Goal: Task Accomplishment & Management: Manage account settings

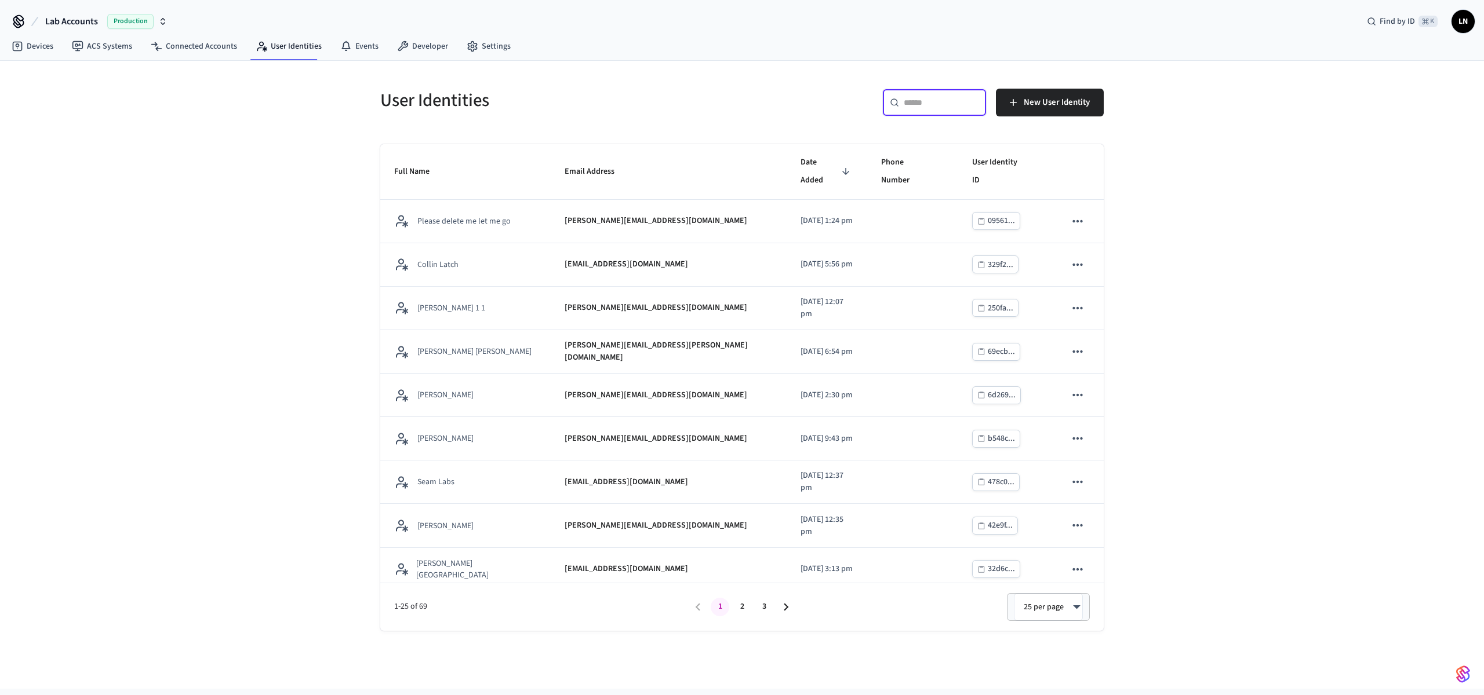
click at [925, 104] on input "text" at bounding box center [940, 103] width 75 height 12
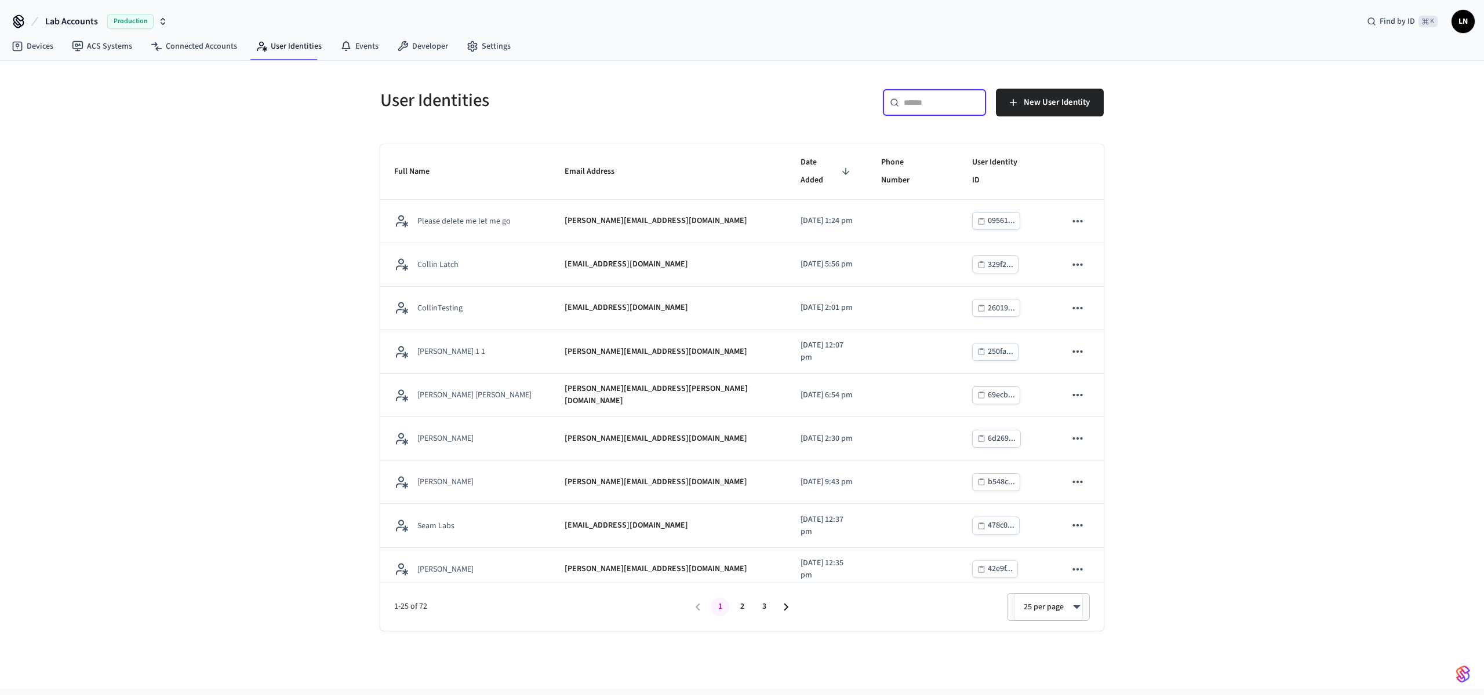
click at [937, 95] on div "​ ​" at bounding box center [934, 103] width 104 height 28
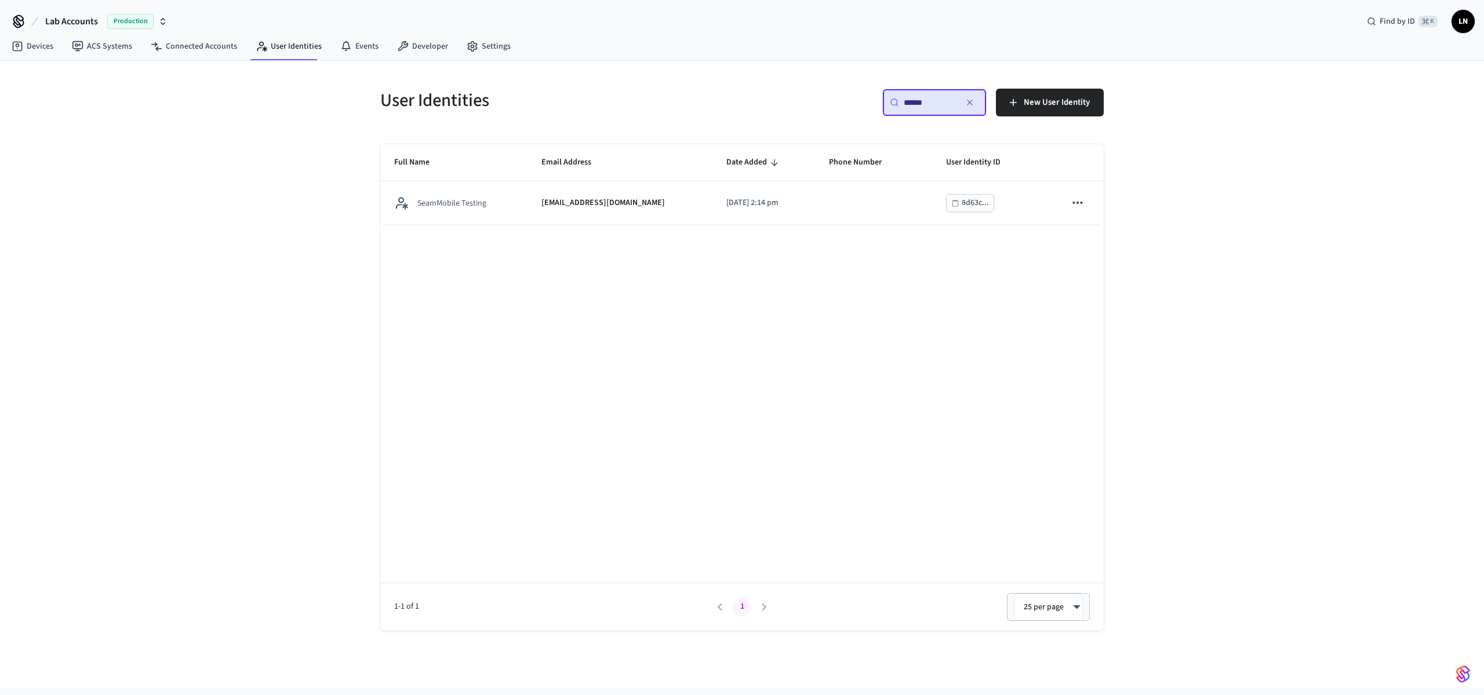
type input "******"
click at [495, 180] on th "Full Name" at bounding box center [453, 162] width 147 height 37
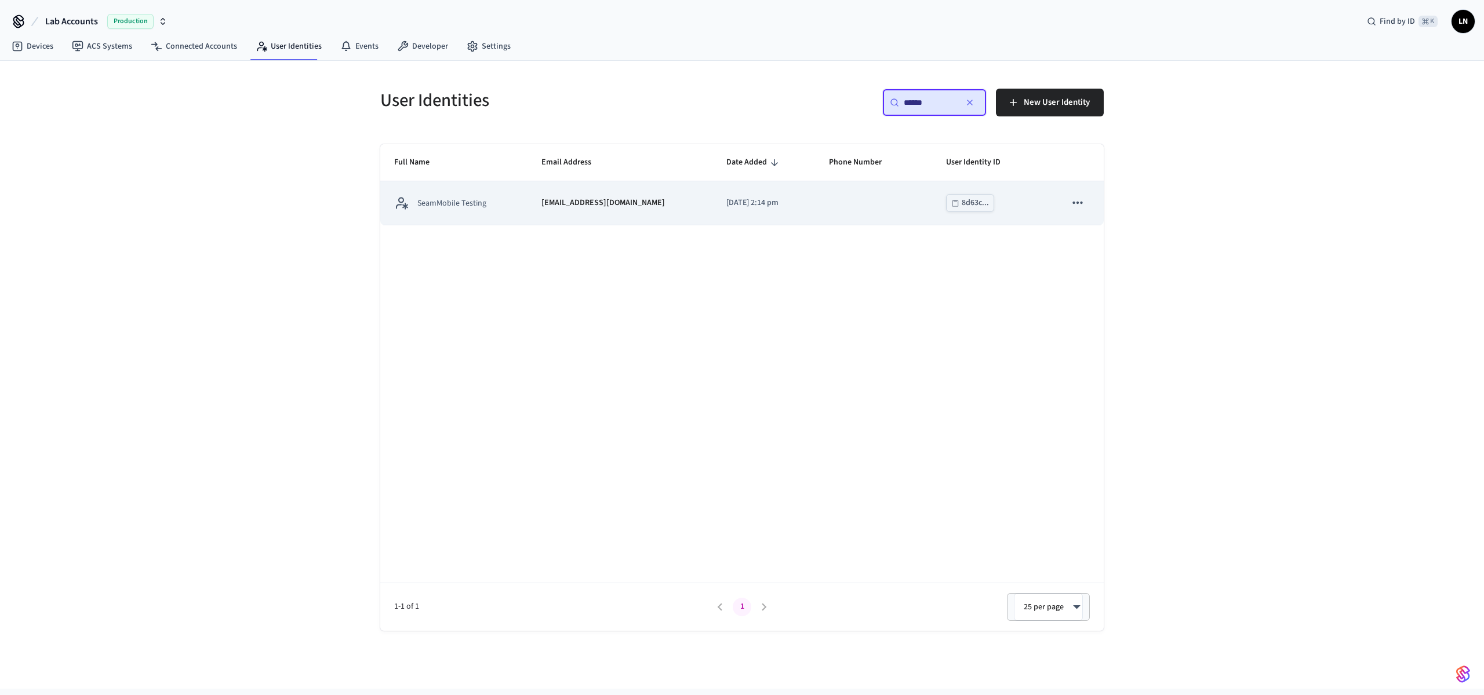
click at [494, 195] on td "SeamMobile Testing" at bounding box center [453, 202] width 147 height 43
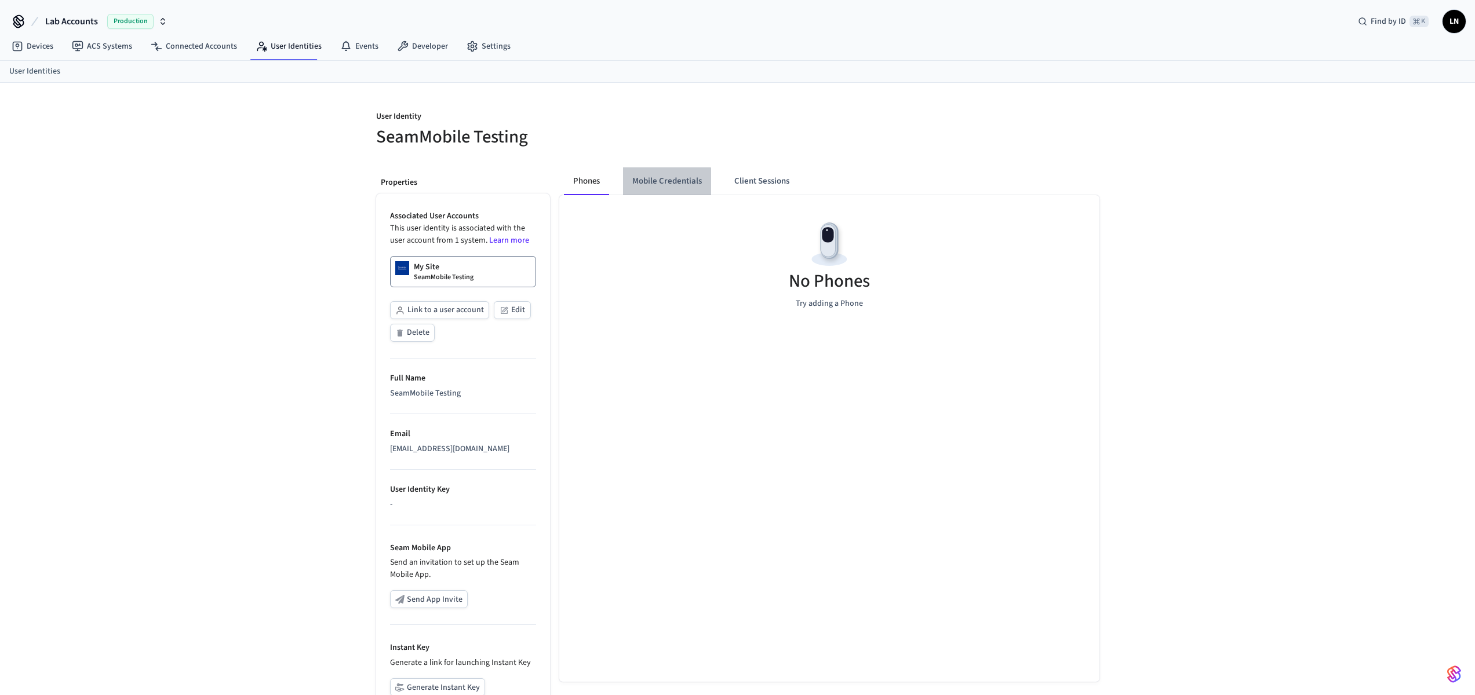
click at [643, 184] on button "Mobile Credentials" at bounding box center [667, 181] width 88 height 28
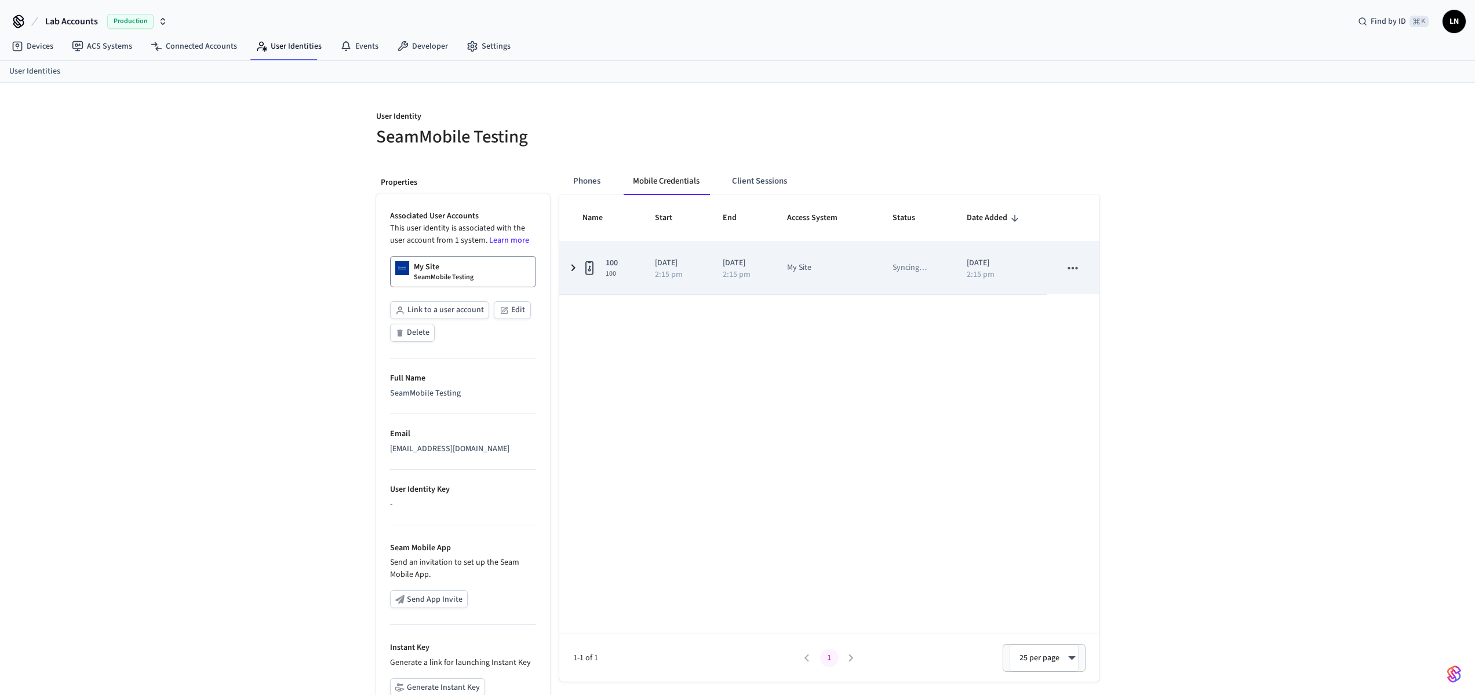
click at [573, 265] on icon "sticky table" at bounding box center [573, 268] width 14 height 14
click at [911, 267] on p "Syncing …" at bounding box center [909, 268] width 34 height 12
click at [895, 266] on td "Syncing …" at bounding box center [916, 268] width 74 height 52
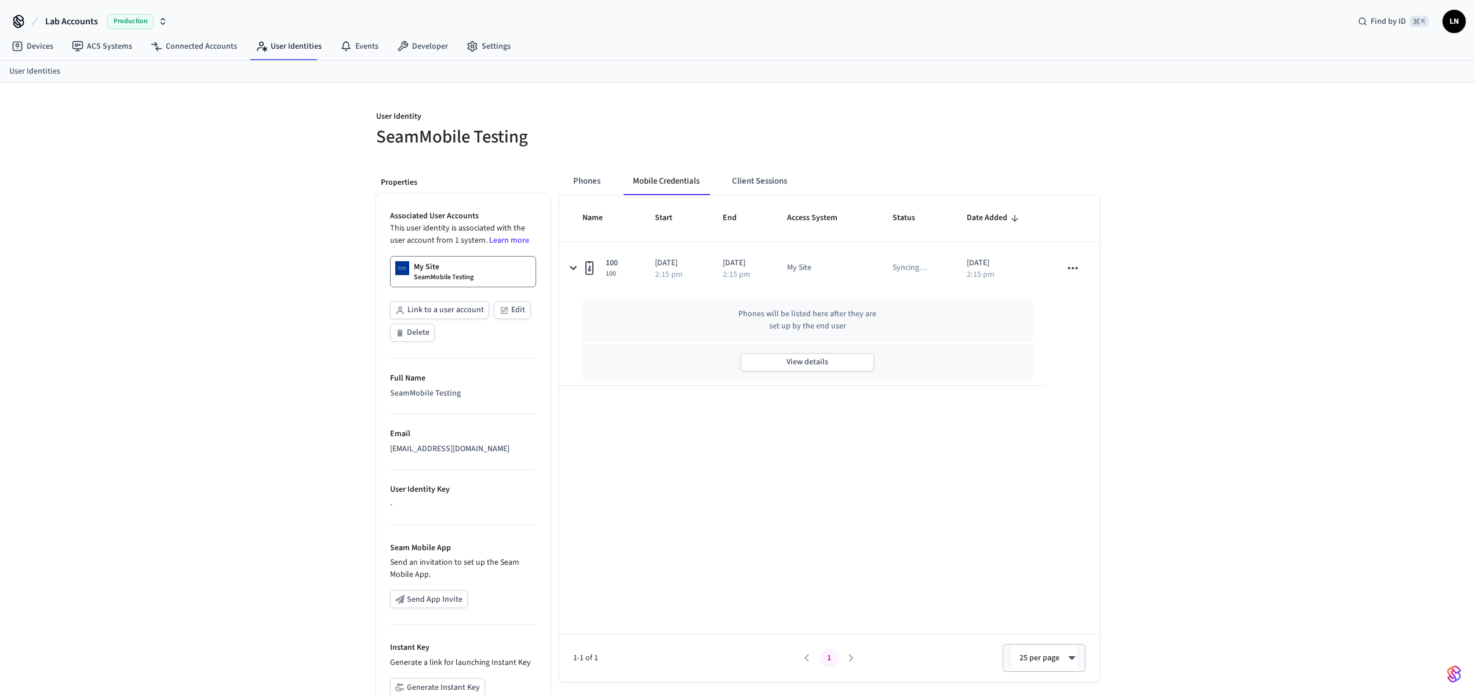
click at [818, 351] on div "View details" at bounding box center [807, 362] width 451 height 37
click at [817, 356] on button "View details" at bounding box center [807, 362] width 133 height 18
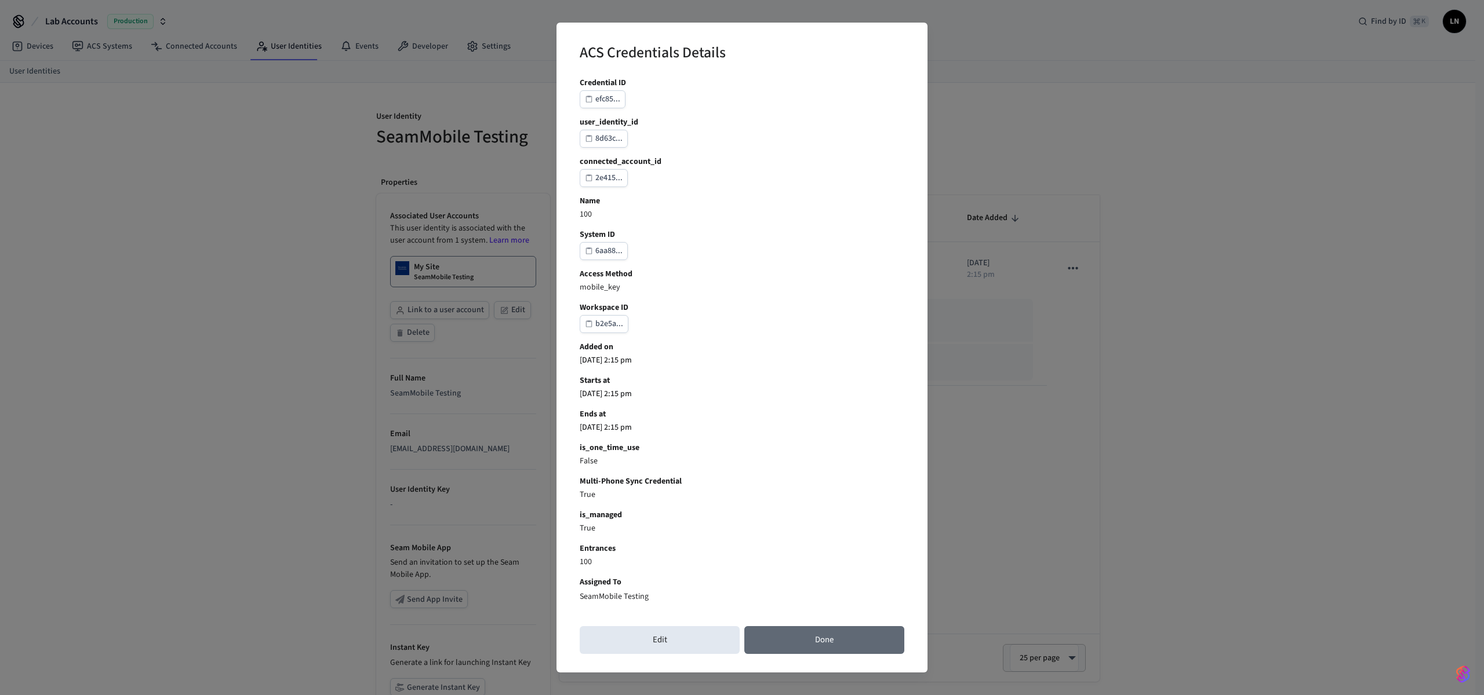
click at [812, 649] on button "Done" at bounding box center [824, 640] width 160 height 28
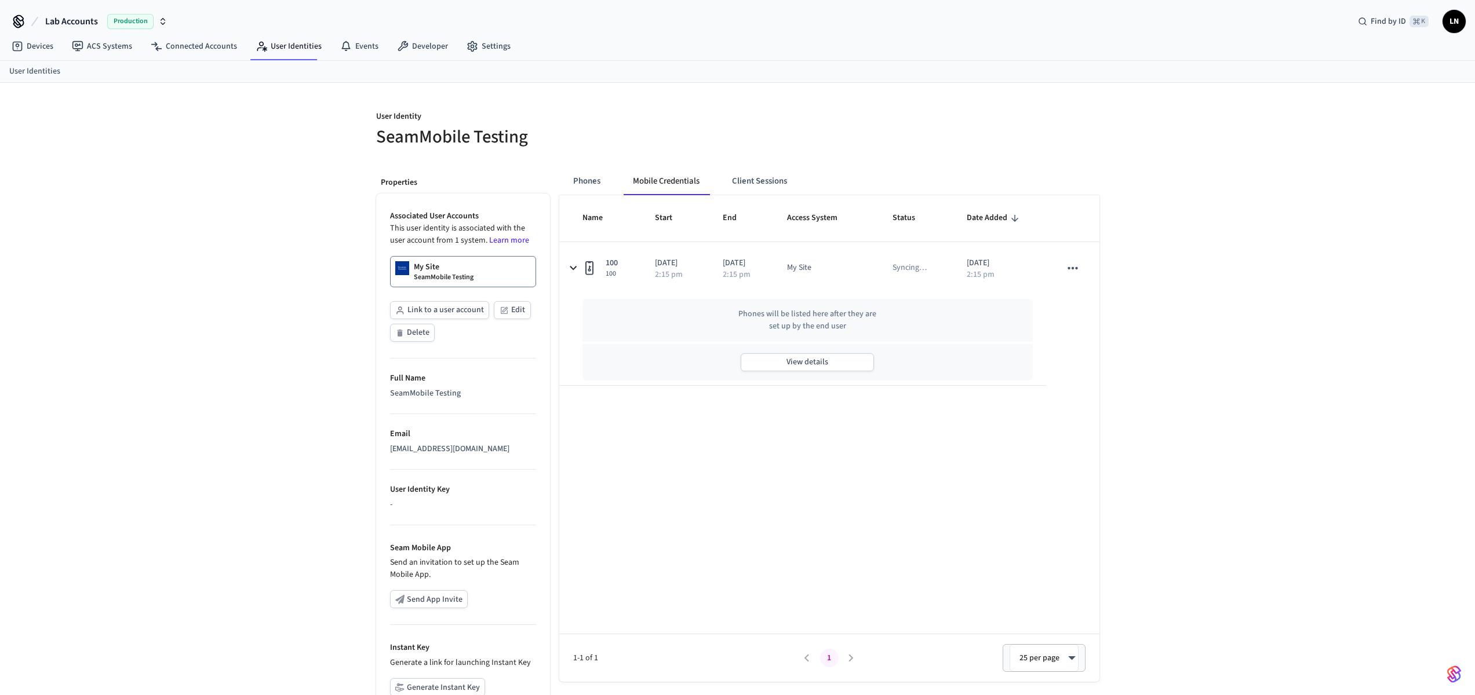
click at [760, 166] on div "Phones Mobile Credentials Client Sessions Name Start End Access System Status D…" at bounding box center [824, 472] width 549 height 628
click at [759, 176] on button "Client Sessions" at bounding box center [760, 181] width 74 height 28
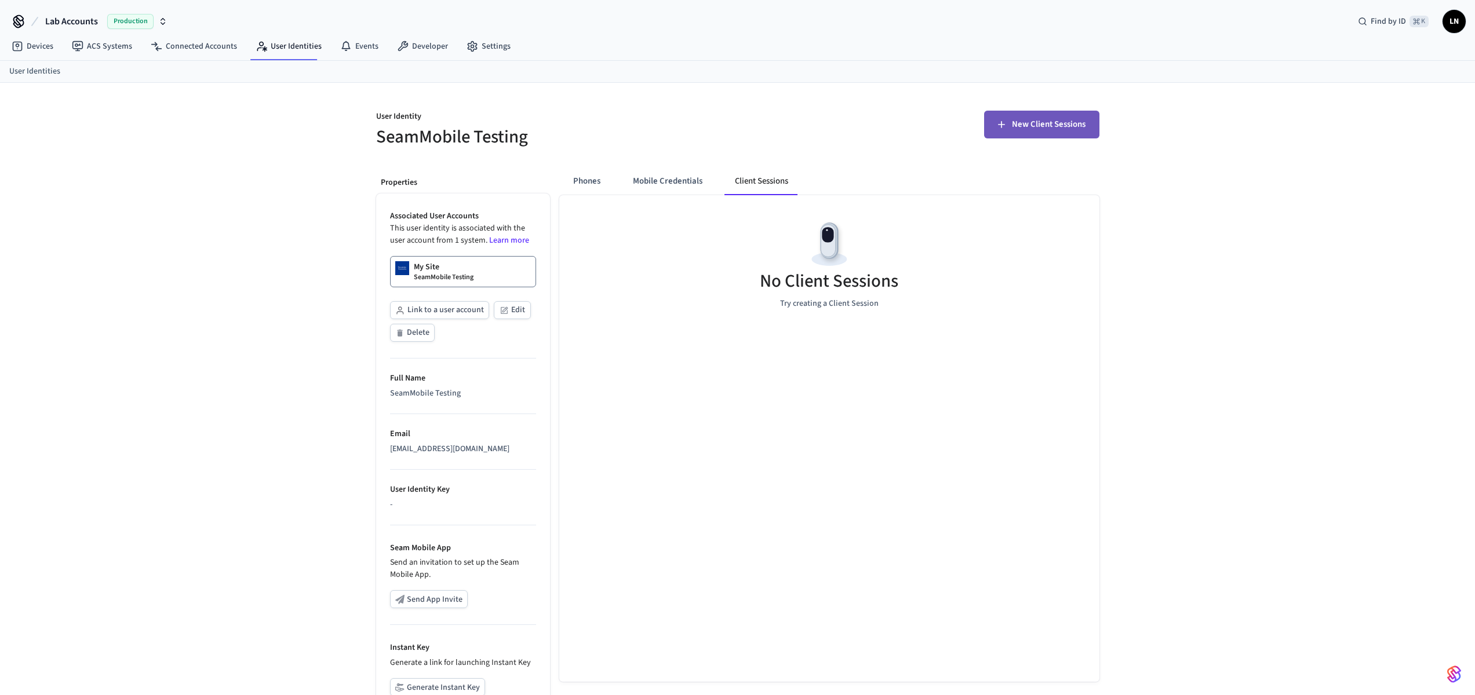
click at [1031, 134] on button "New Client Sessions" at bounding box center [1041, 125] width 115 height 28
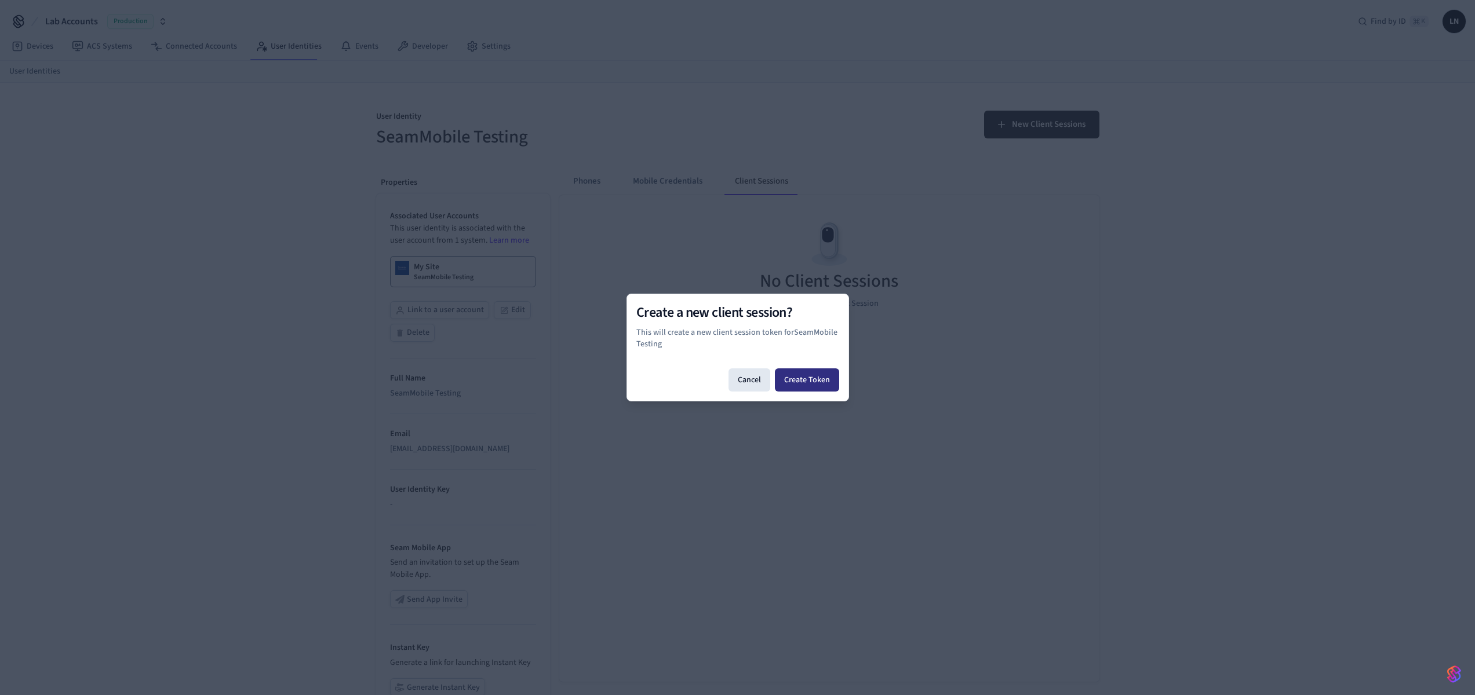
click at [787, 380] on button "Create Token" at bounding box center [807, 380] width 64 height 23
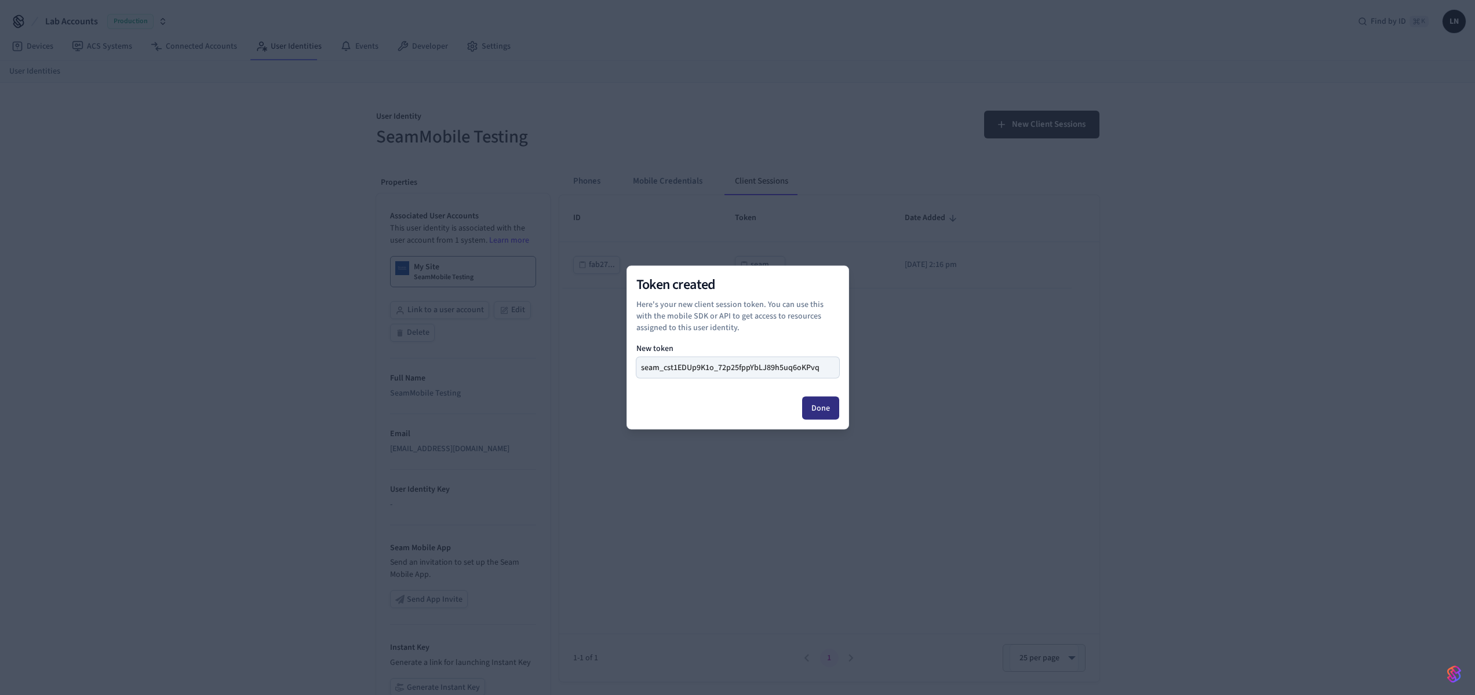
click at [830, 404] on button "Done" at bounding box center [820, 408] width 37 height 23
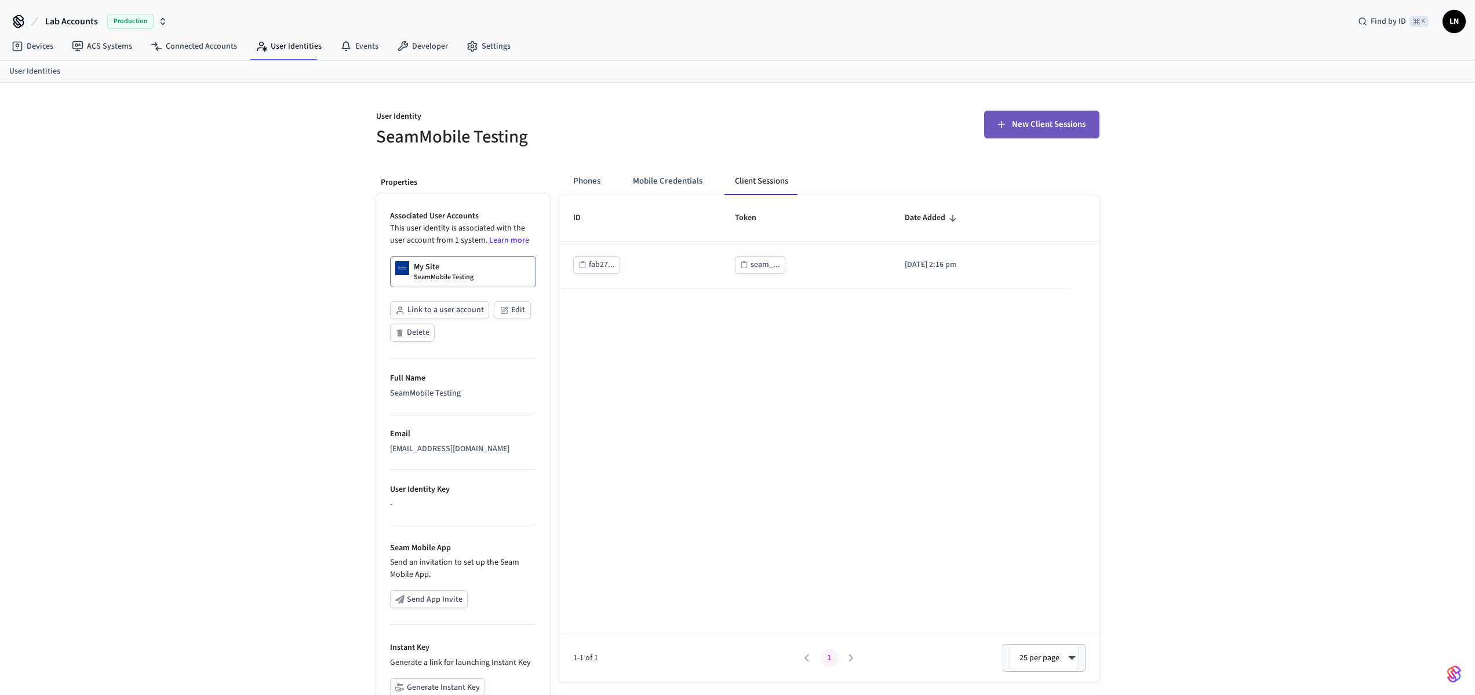
click at [1034, 128] on span "New Client Sessions" at bounding box center [1049, 124] width 74 height 15
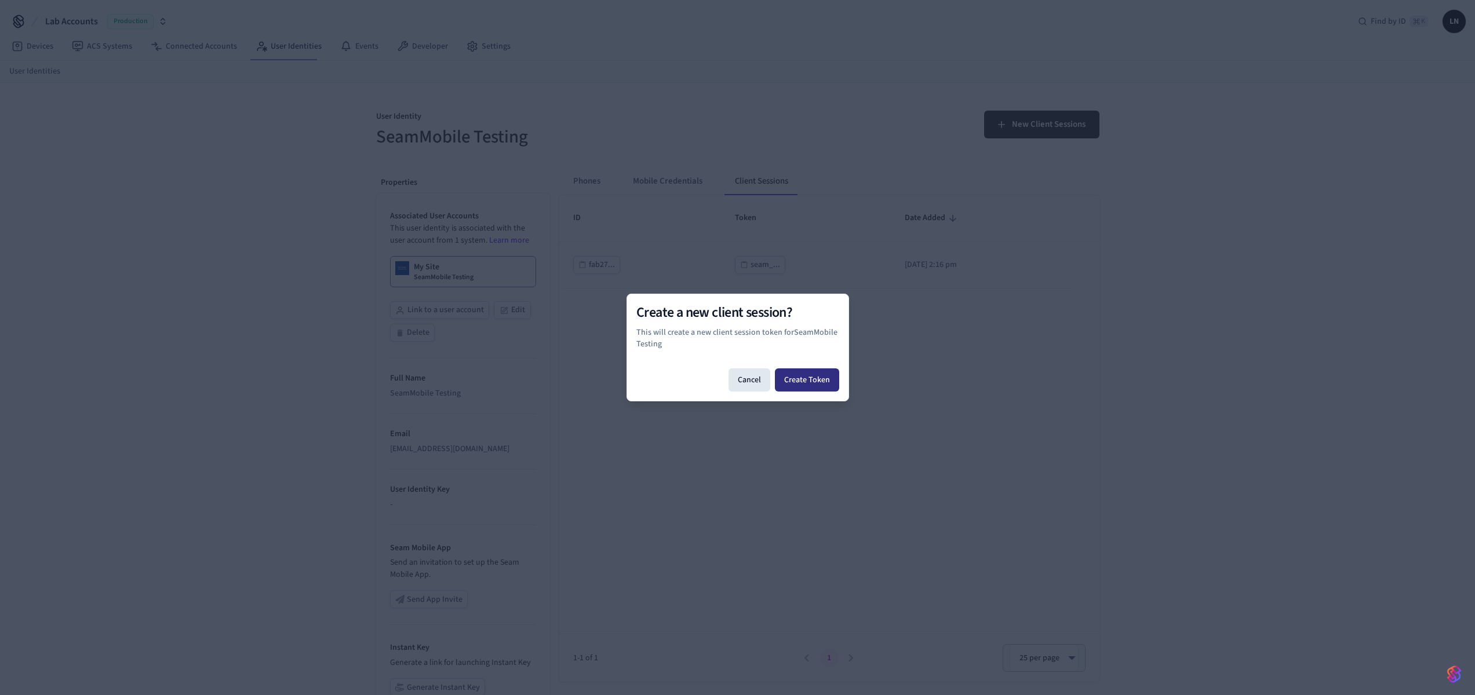
click at [816, 378] on button "Create Token" at bounding box center [807, 380] width 64 height 23
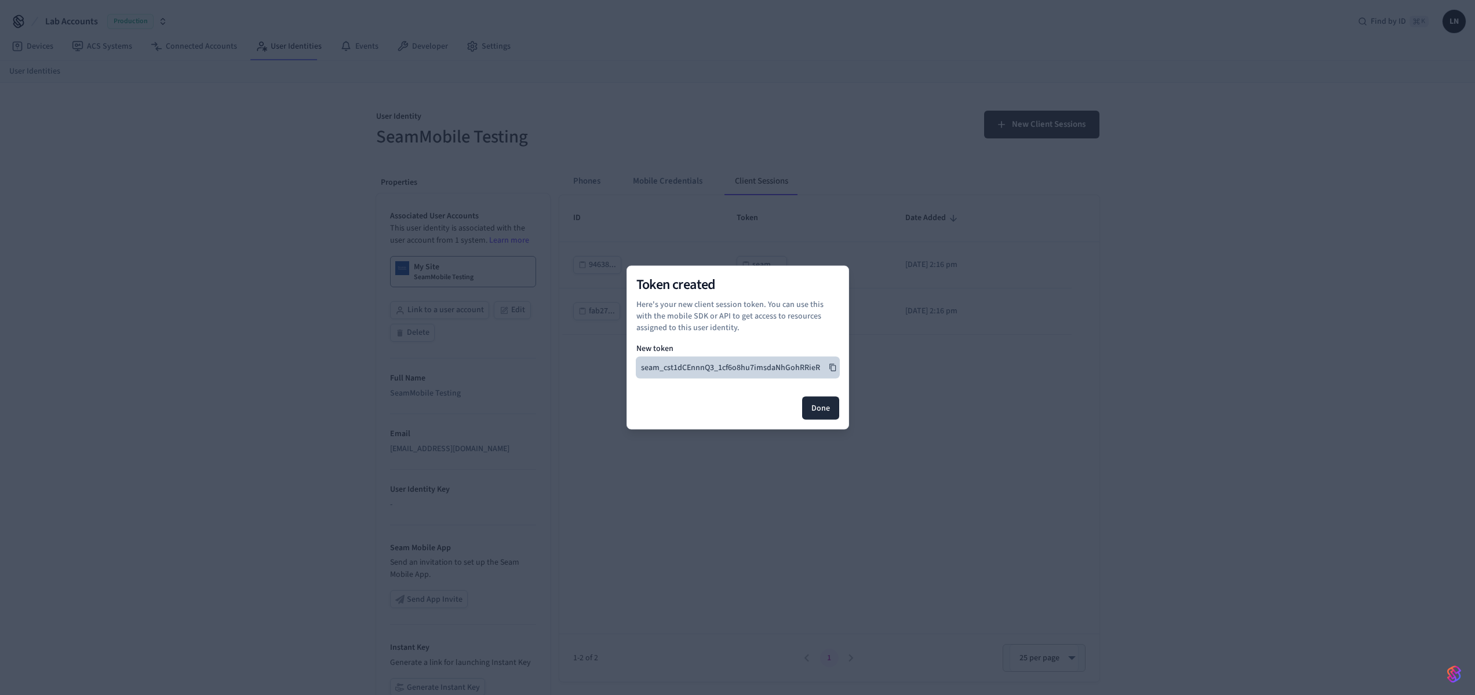
click at [832, 366] on icon at bounding box center [833, 368] width 8 height 8
click at [832, 366] on div at bounding box center [737, 368] width 203 height 21
click at [819, 411] on button "Done" at bounding box center [820, 408] width 37 height 23
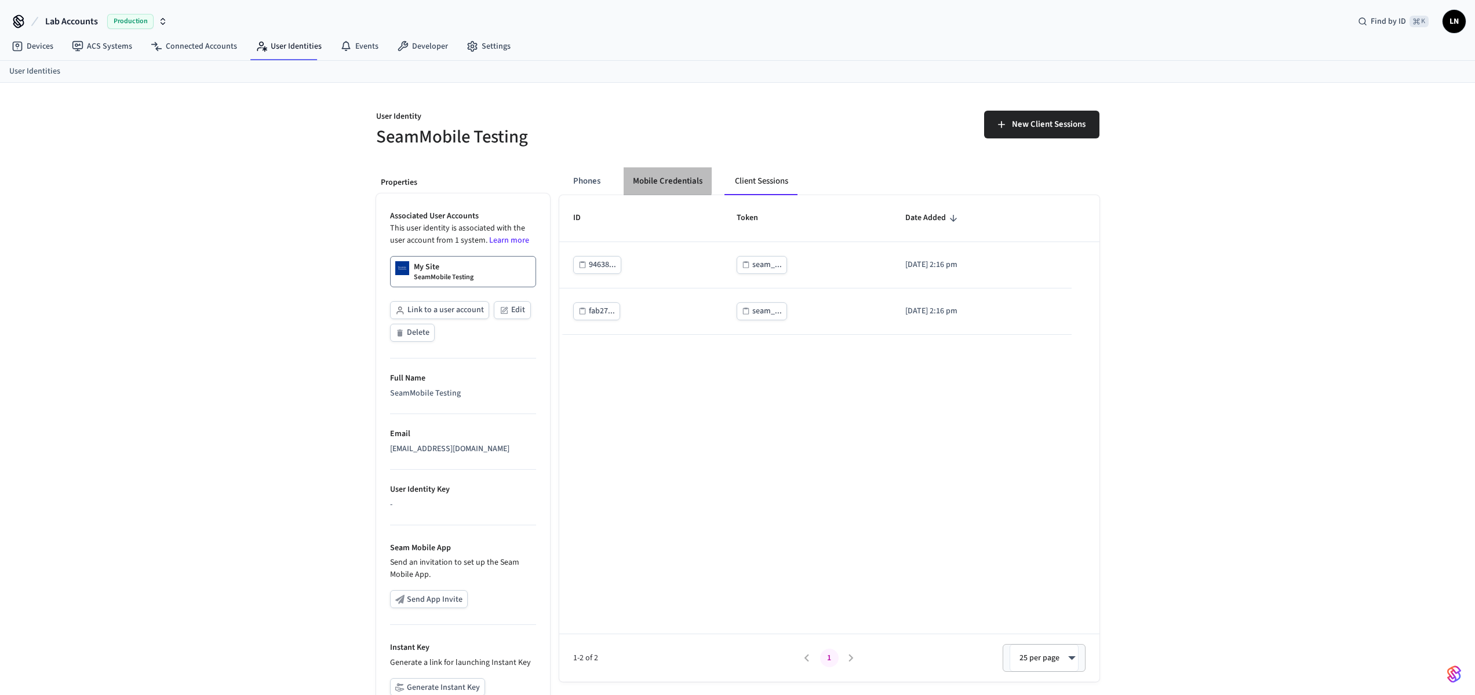
click at [636, 180] on button "Mobile Credentials" at bounding box center [668, 181] width 88 height 28
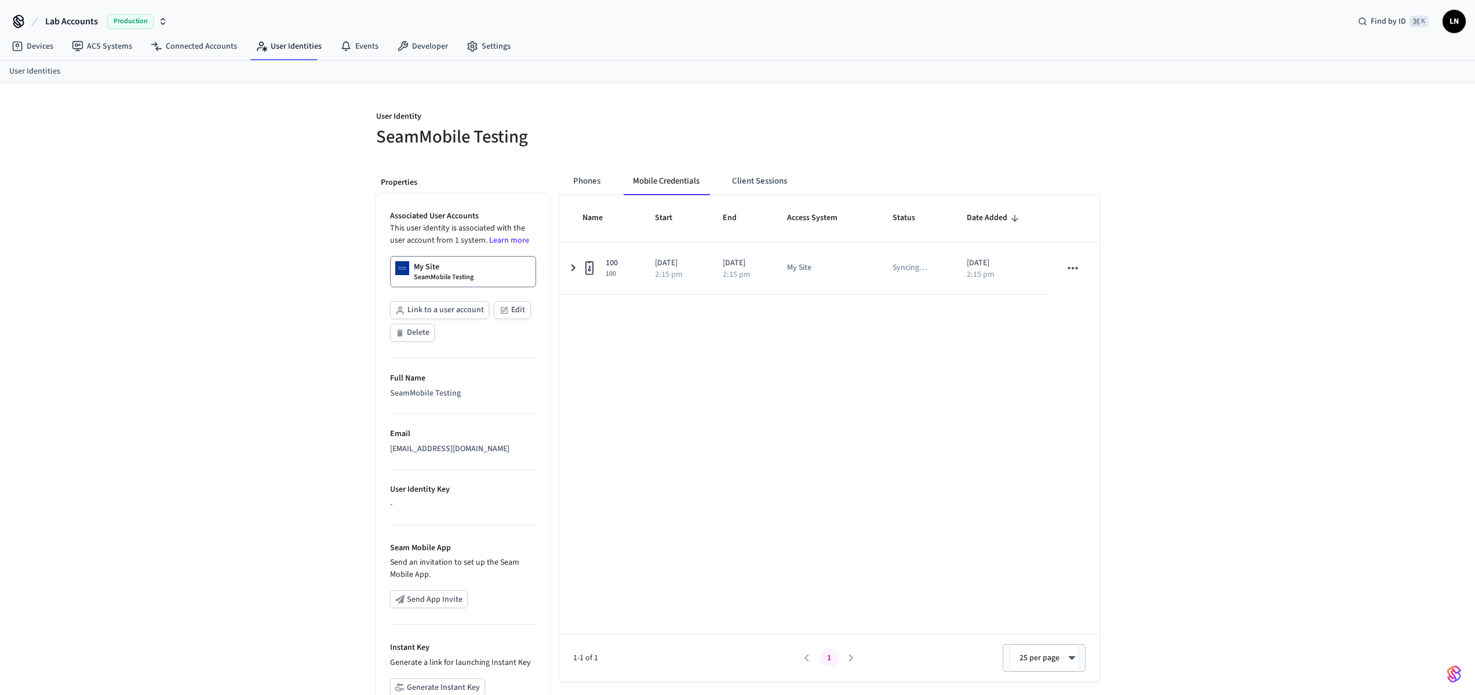
click at [597, 180] on button "Phones" at bounding box center [587, 181] width 46 height 28
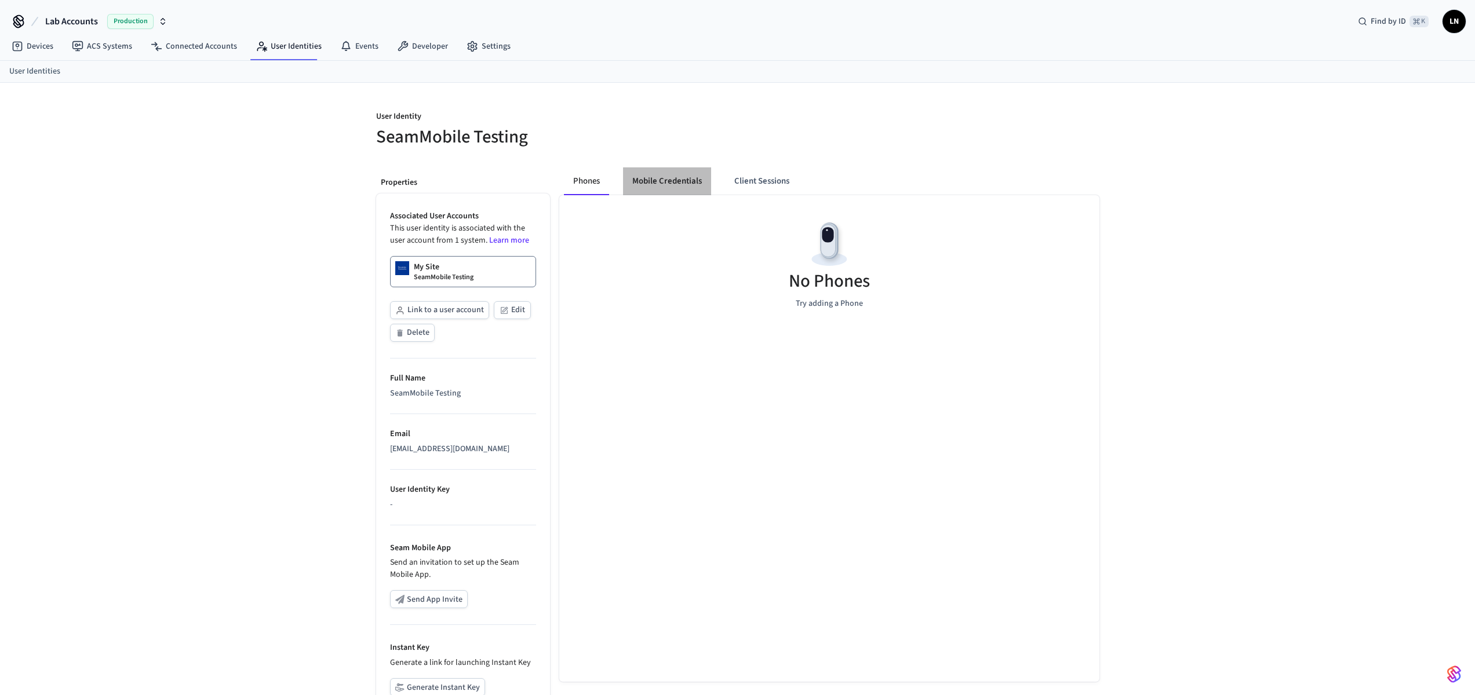
click at [642, 179] on button "Mobile Credentials" at bounding box center [667, 181] width 88 height 28
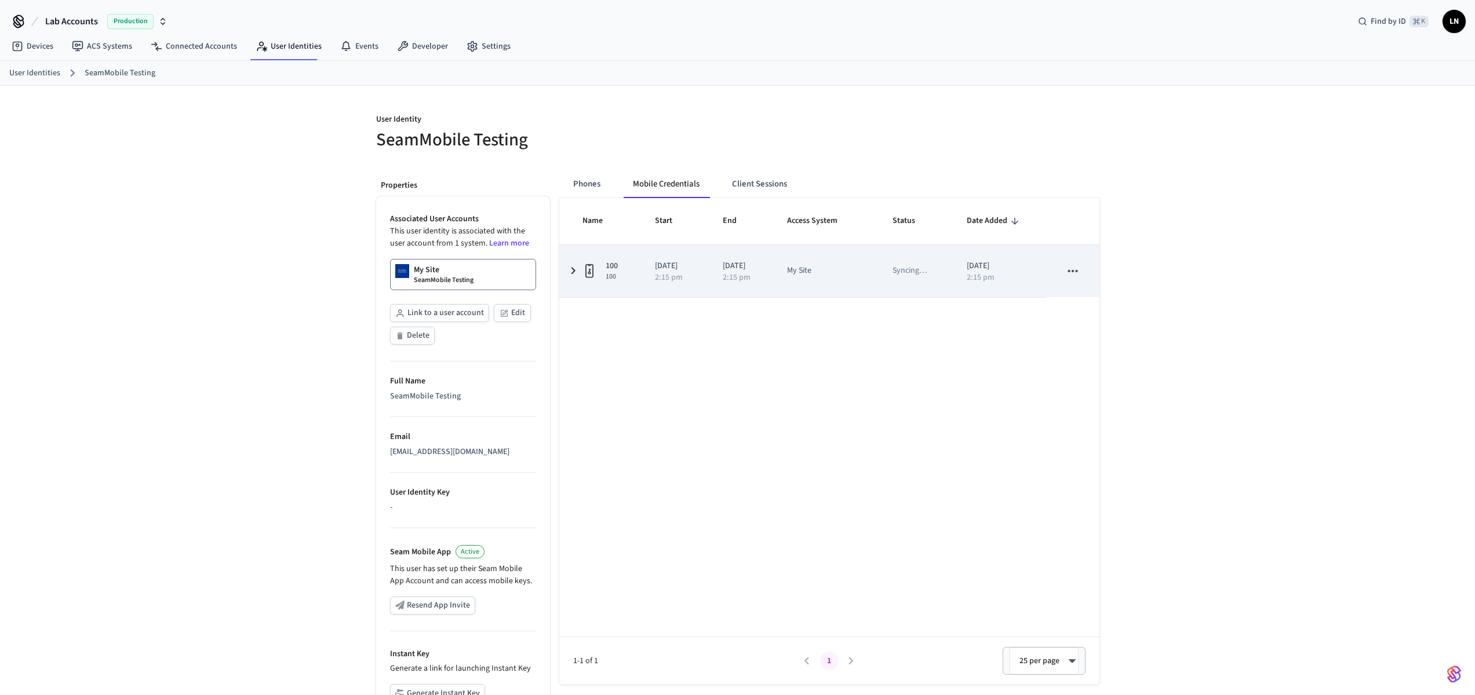
click at [561, 268] on td "100 100" at bounding box center [600, 271] width 82 height 52
click at [569, 278] on icon "sticky table" at bounding box center [573, 271] width 14 height 14
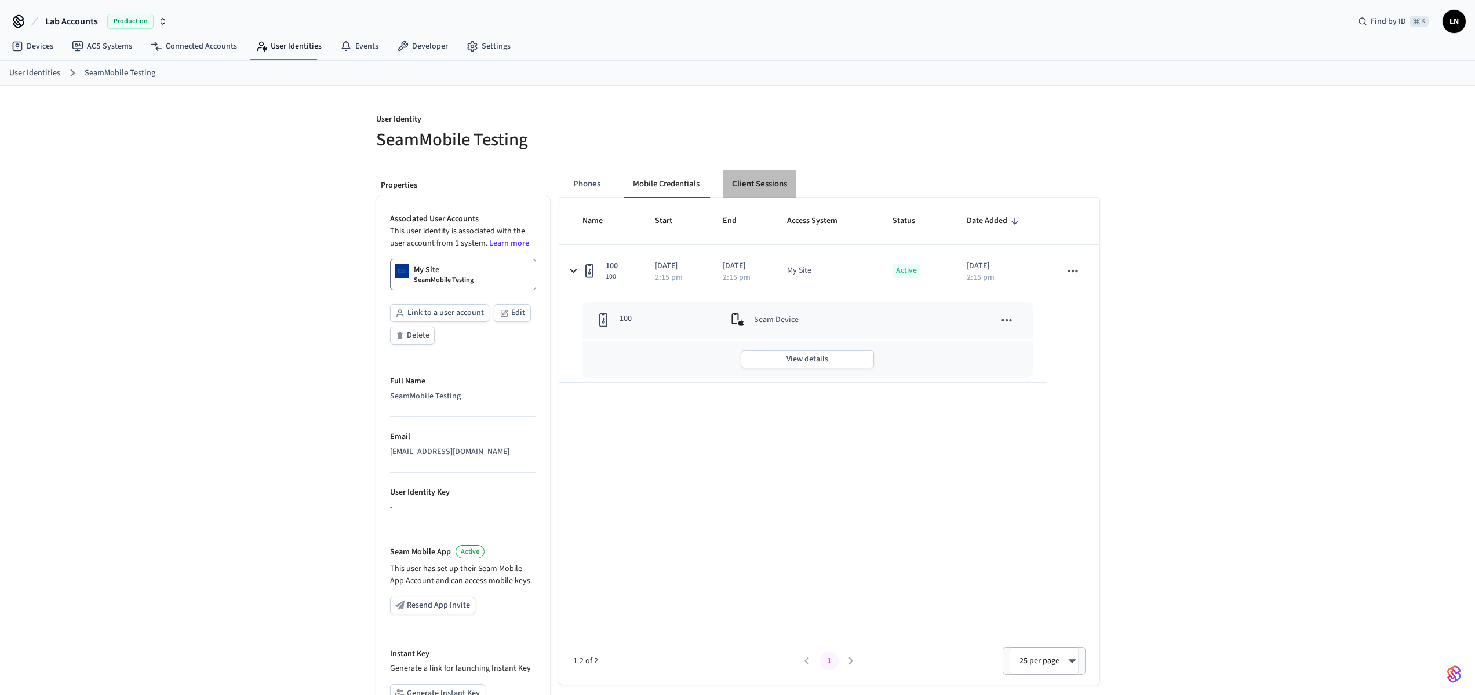
click at [770, 191] on button "Client Sessions" at bounding box center [760, 184] width 74 height 28
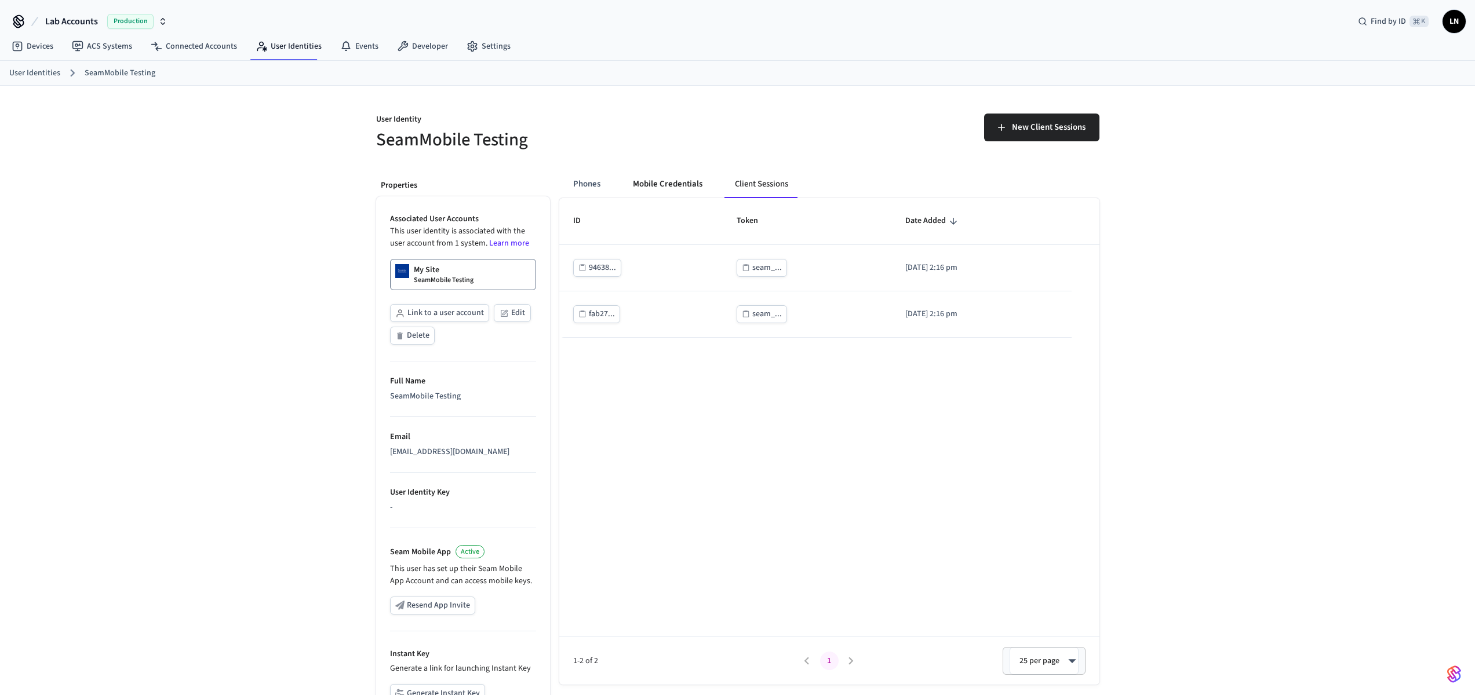
click at [643, 184] on button "Mobile Credentials" at bounding box center [668, 184] width 88 height 28
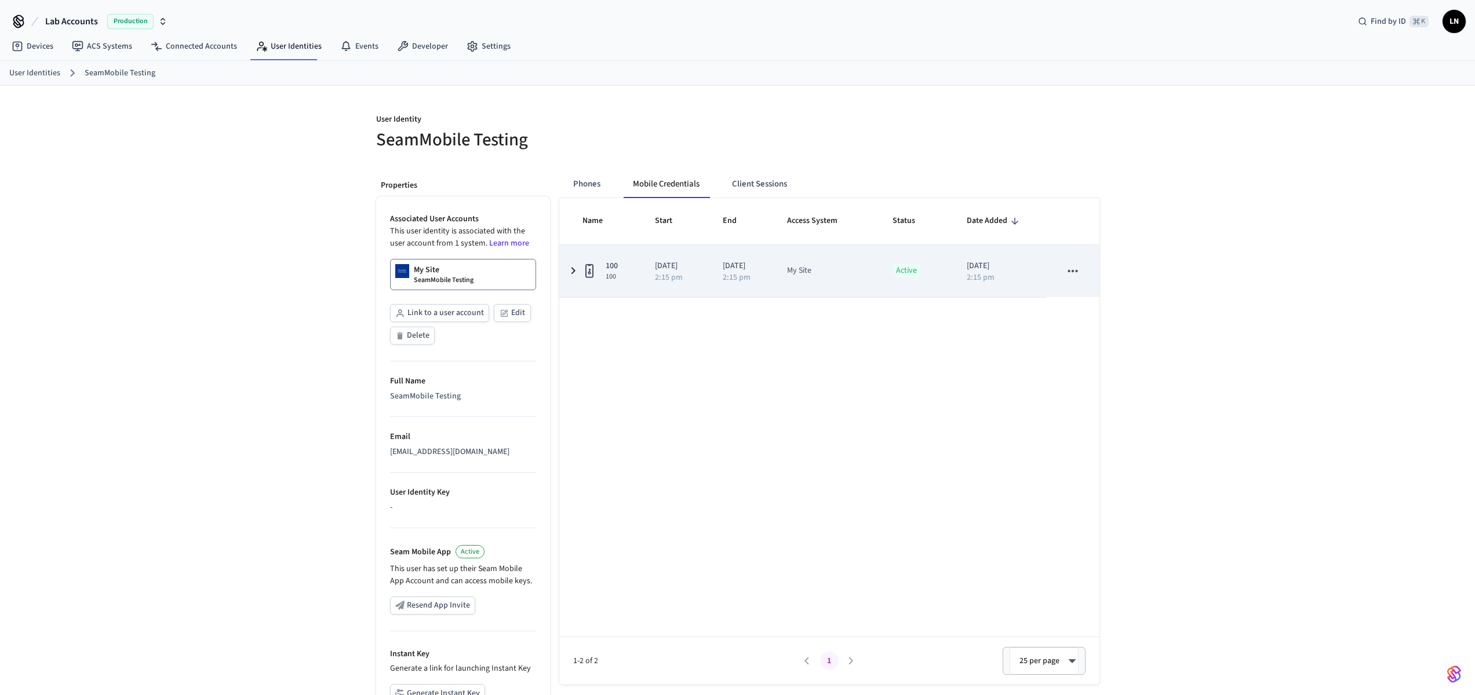
click at [570, 260] on td "100 100" at bounding box center [600, 271] width 82 height 52
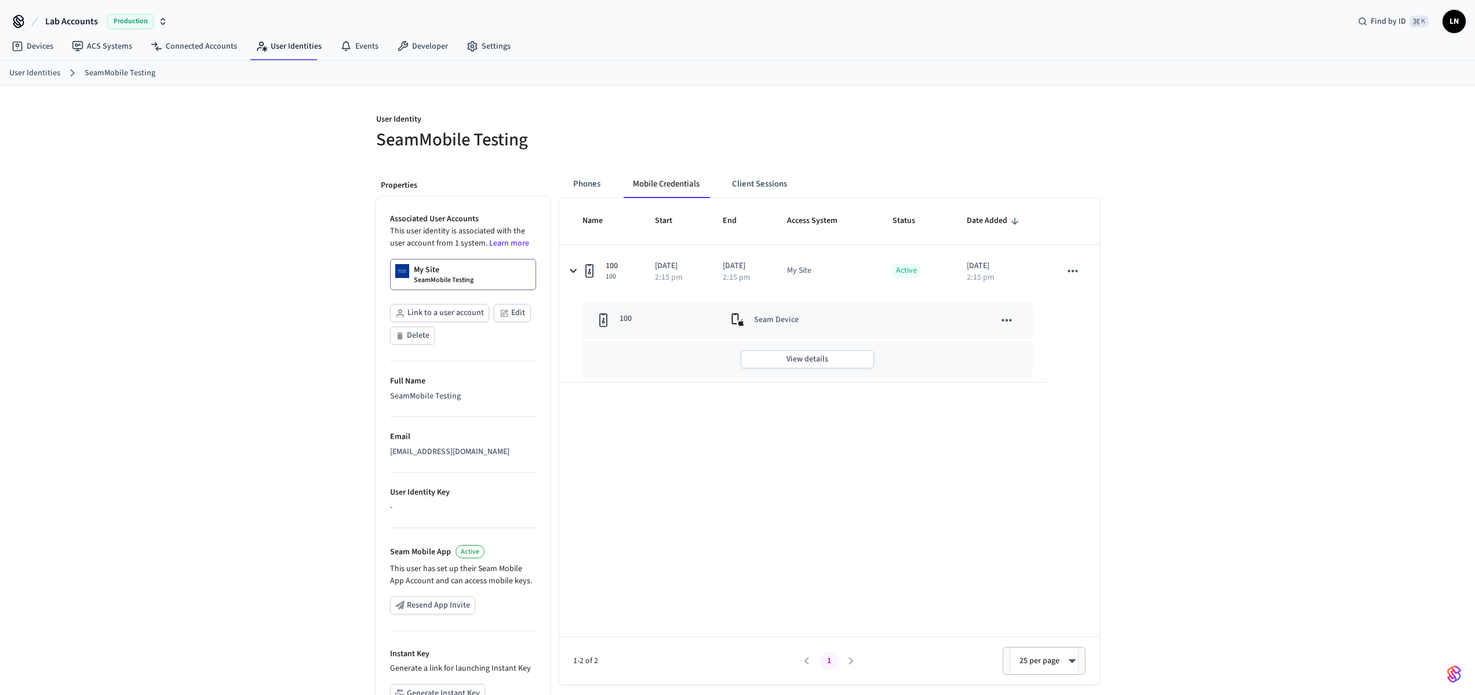
click at [472, 276] on p "SeamMobile Testing" at bounding box center [444, 280] width 60 height 9
click at [845, 351] on button "View details" at bounding box center [807, 360] width 133 height 18
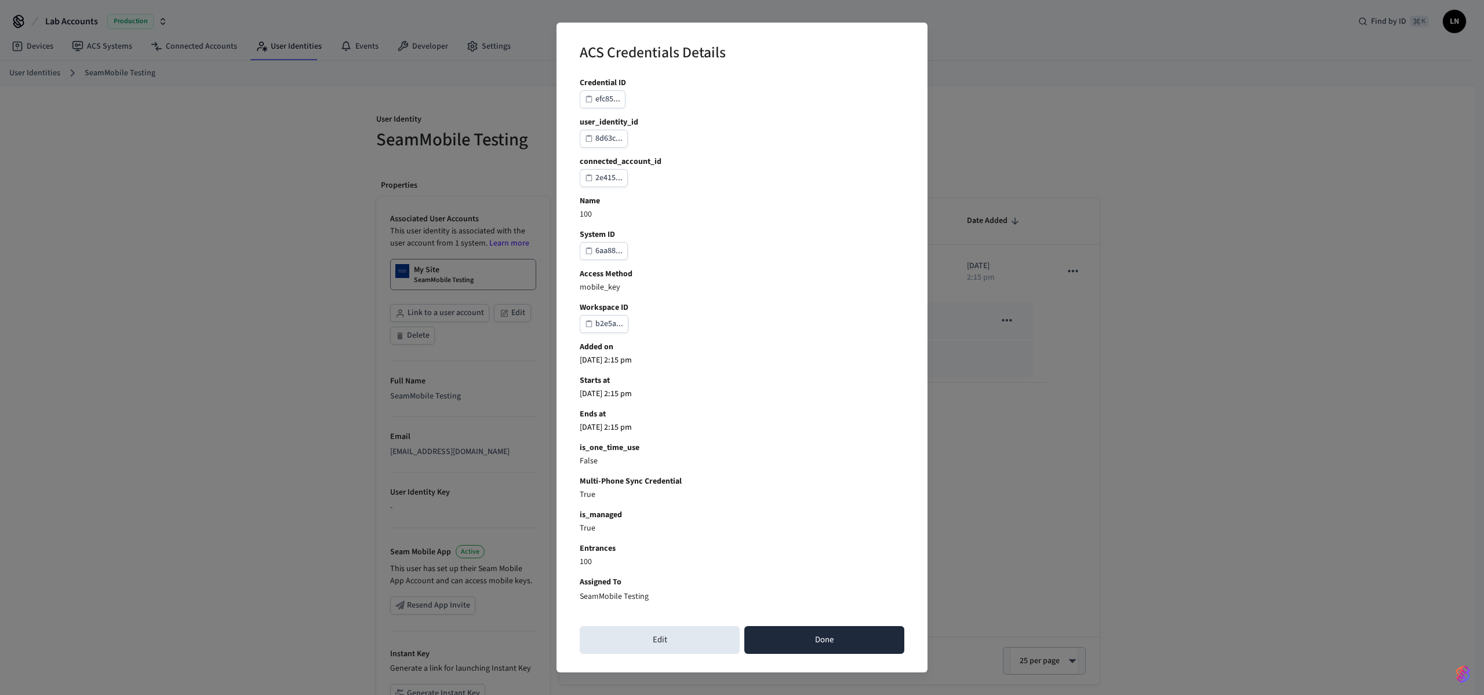
click at [839, 646] on button "Done" at bounding box center [824, 640] width 160 height 28
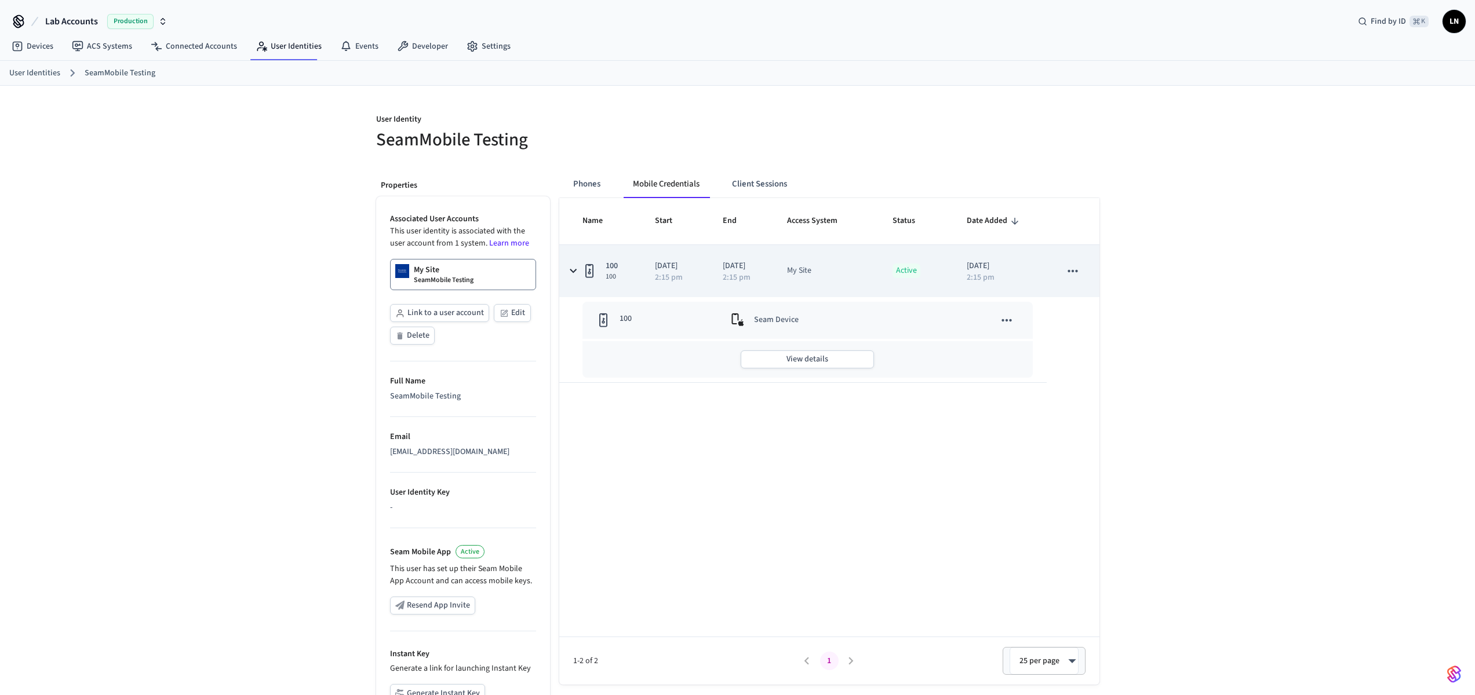
click at [1070, 269] on icon "sticky table" at bounding box center [1072, 271] width 15 height 15
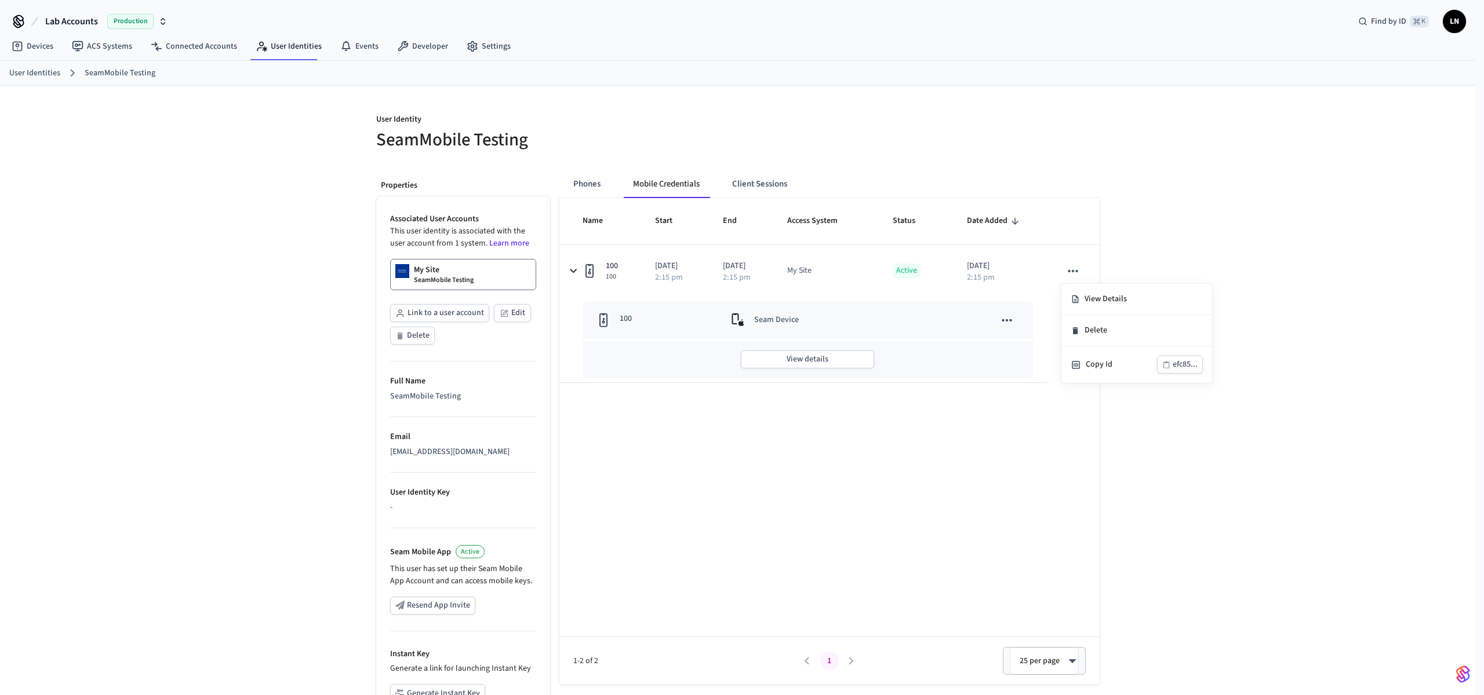
click at [1033, 409] on div at bounding box center [742, 347] width 1484 height 695
click at [571, 183] on button "Phones" at bounding box center [587, 184] width 46 height 28
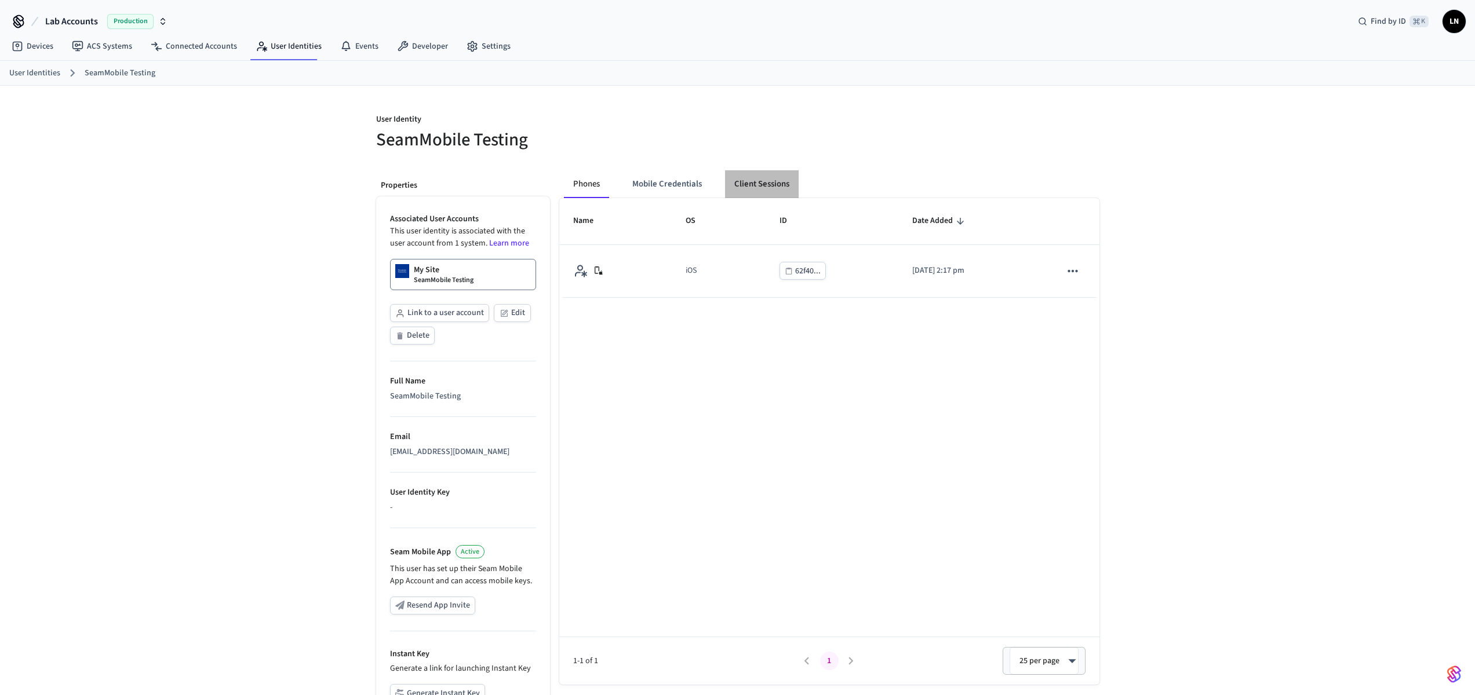
click at [767, 180] on button "Client Sessions" at bounding box center [762, 184] width 74 height 28
click at [681, 185] on button "Mobile Credentials" at bounding box center [668, 184] width 88 height 28
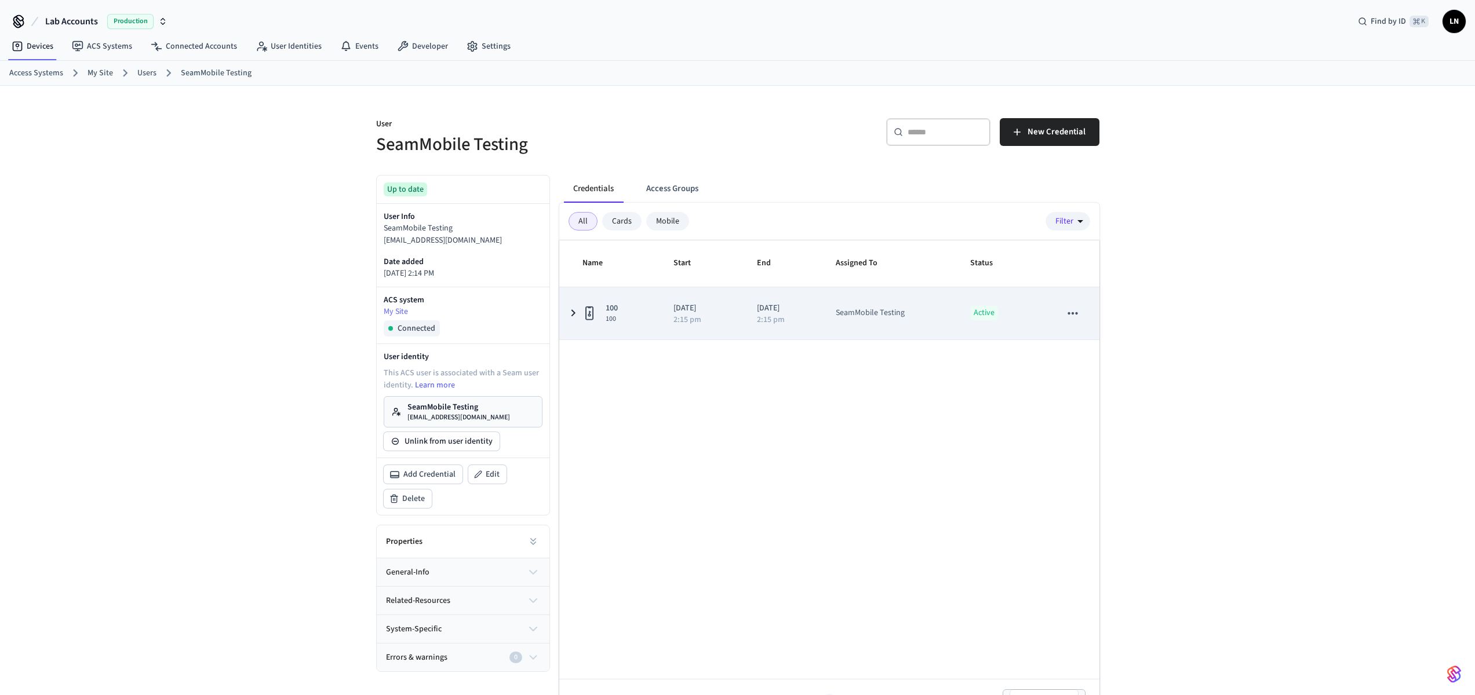
click at [697, 322] on p "2:15 pm" at bounding box center [687, 320] width 28 height 8
